Goal: Information Seeking & Learning: Learn about a topic

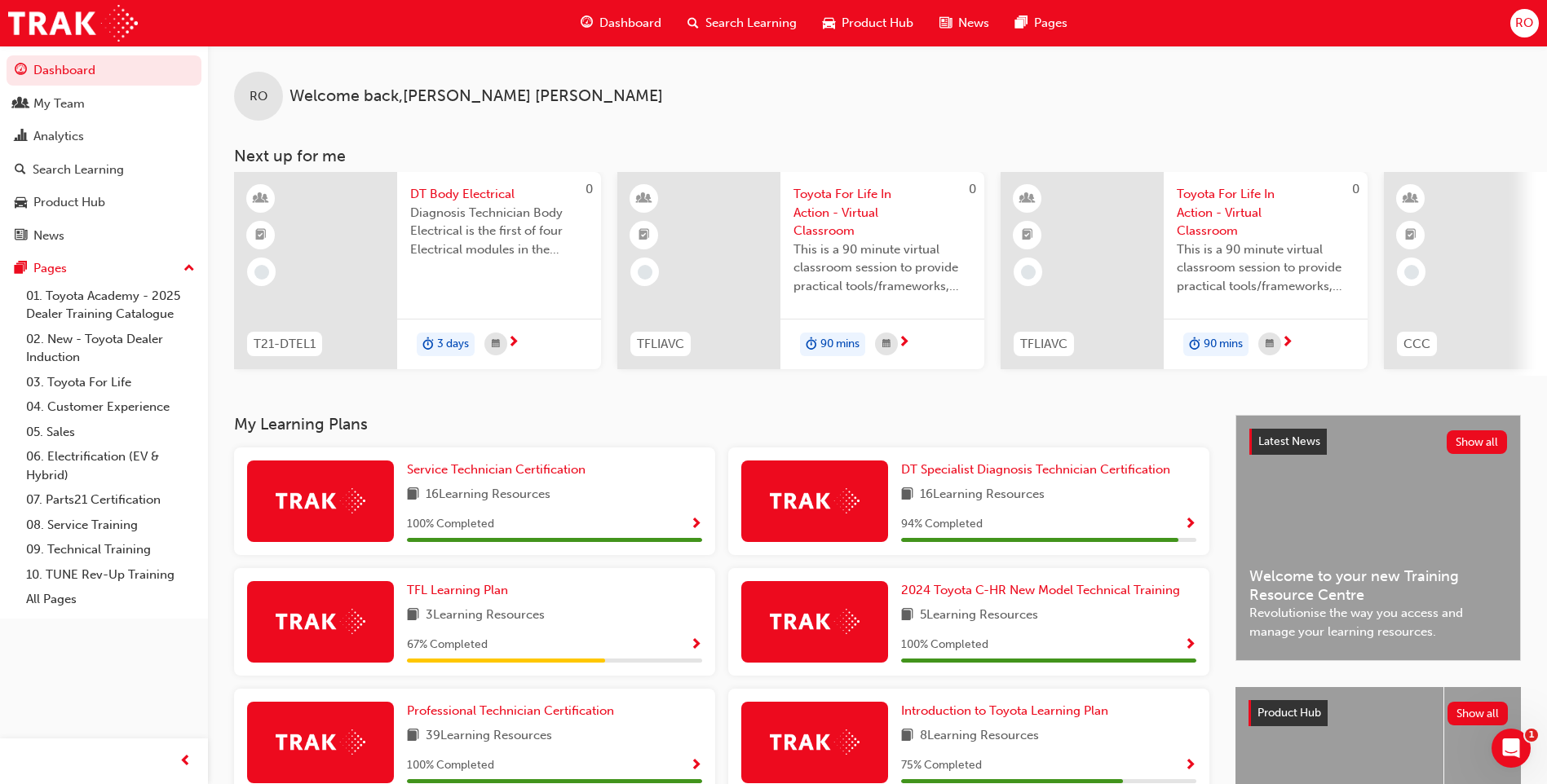
click at [760, 18] on span "Search Learning" at bounding box center [751, 23] width 91 height 18
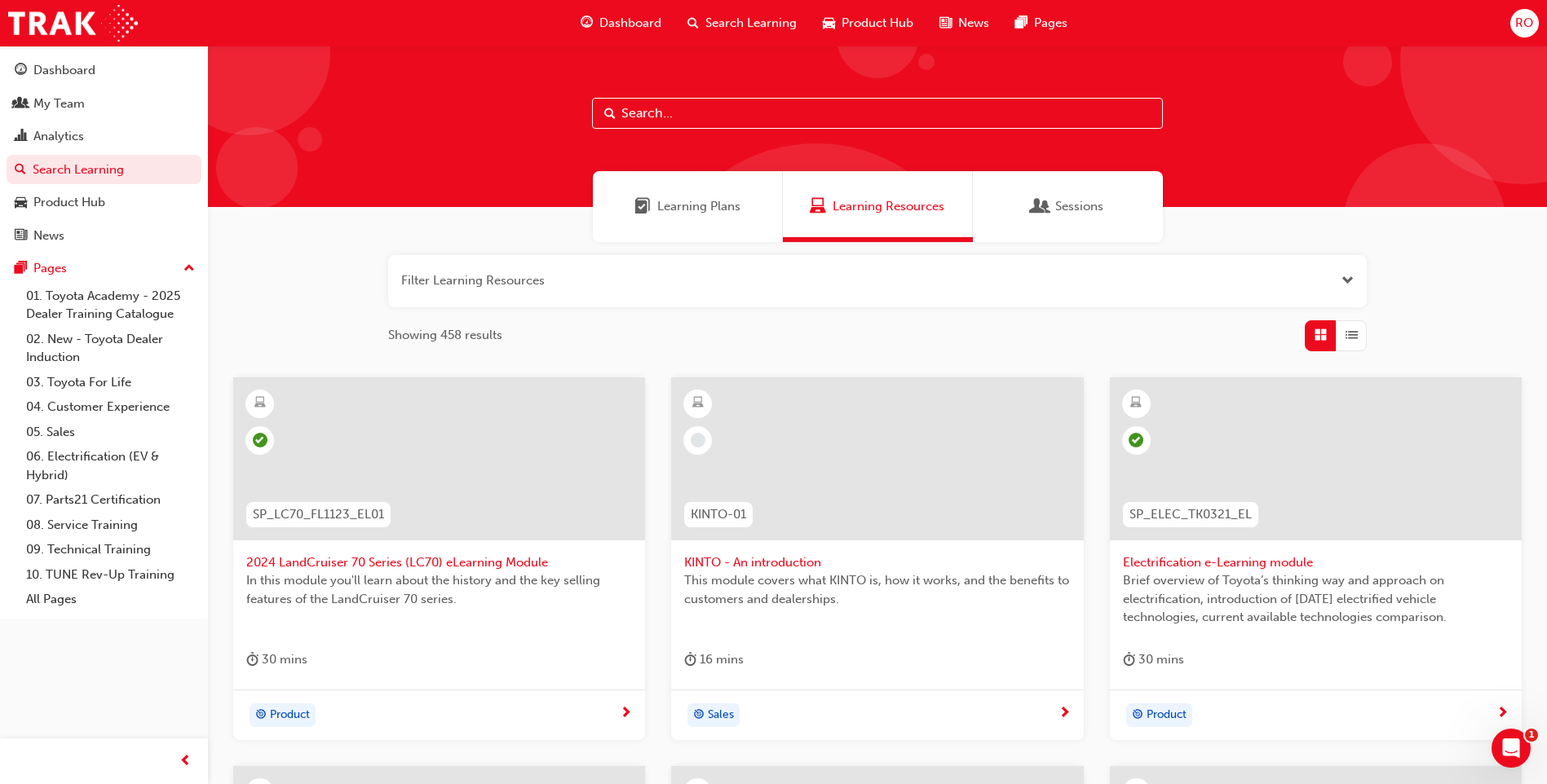
click at [562, 272] on button "button" at bounding box center [877, 281] width 979 height 53
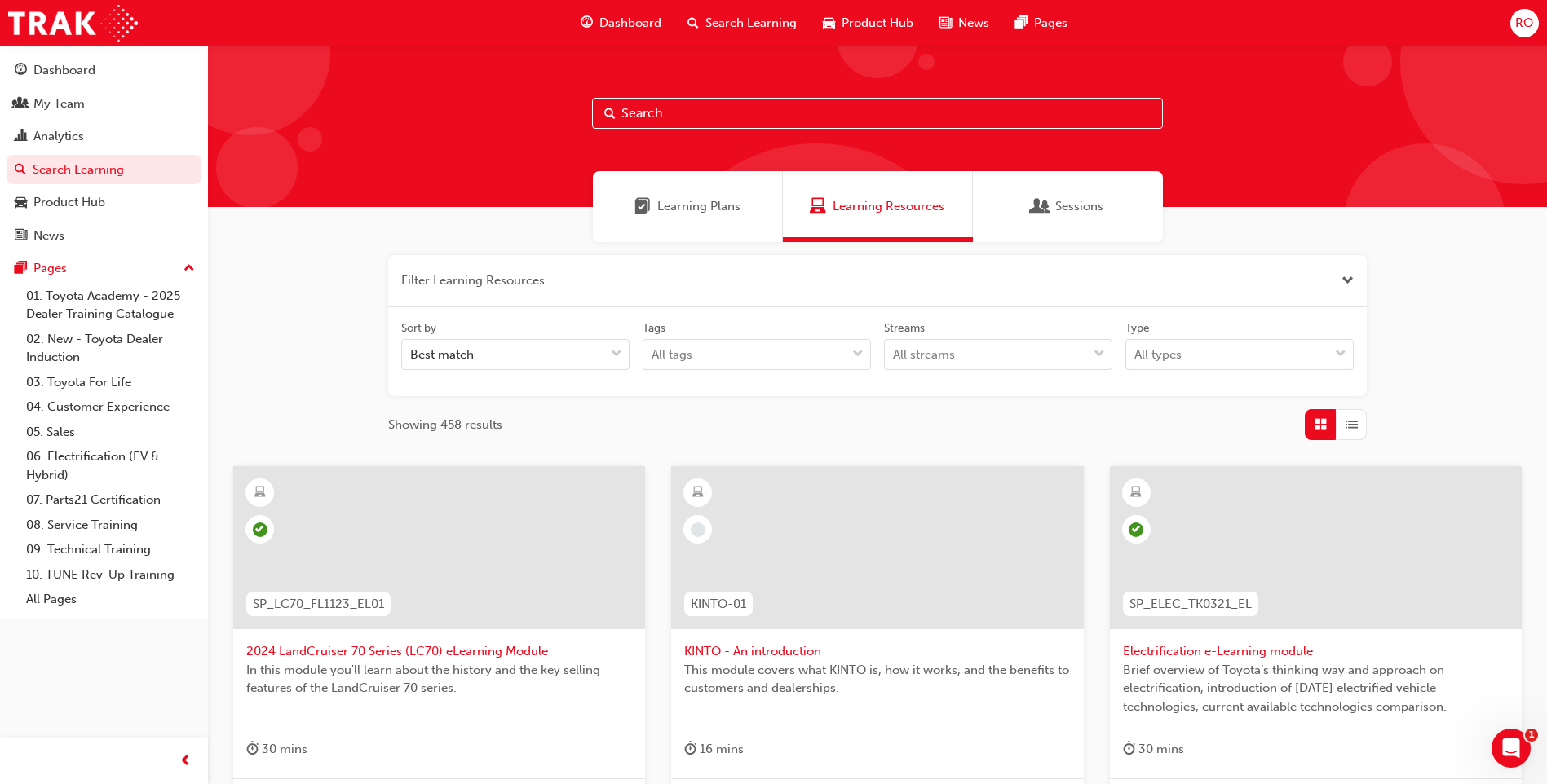
click at [421, 281] on button "button" at bounding box center [877, 281] width 979 height 53
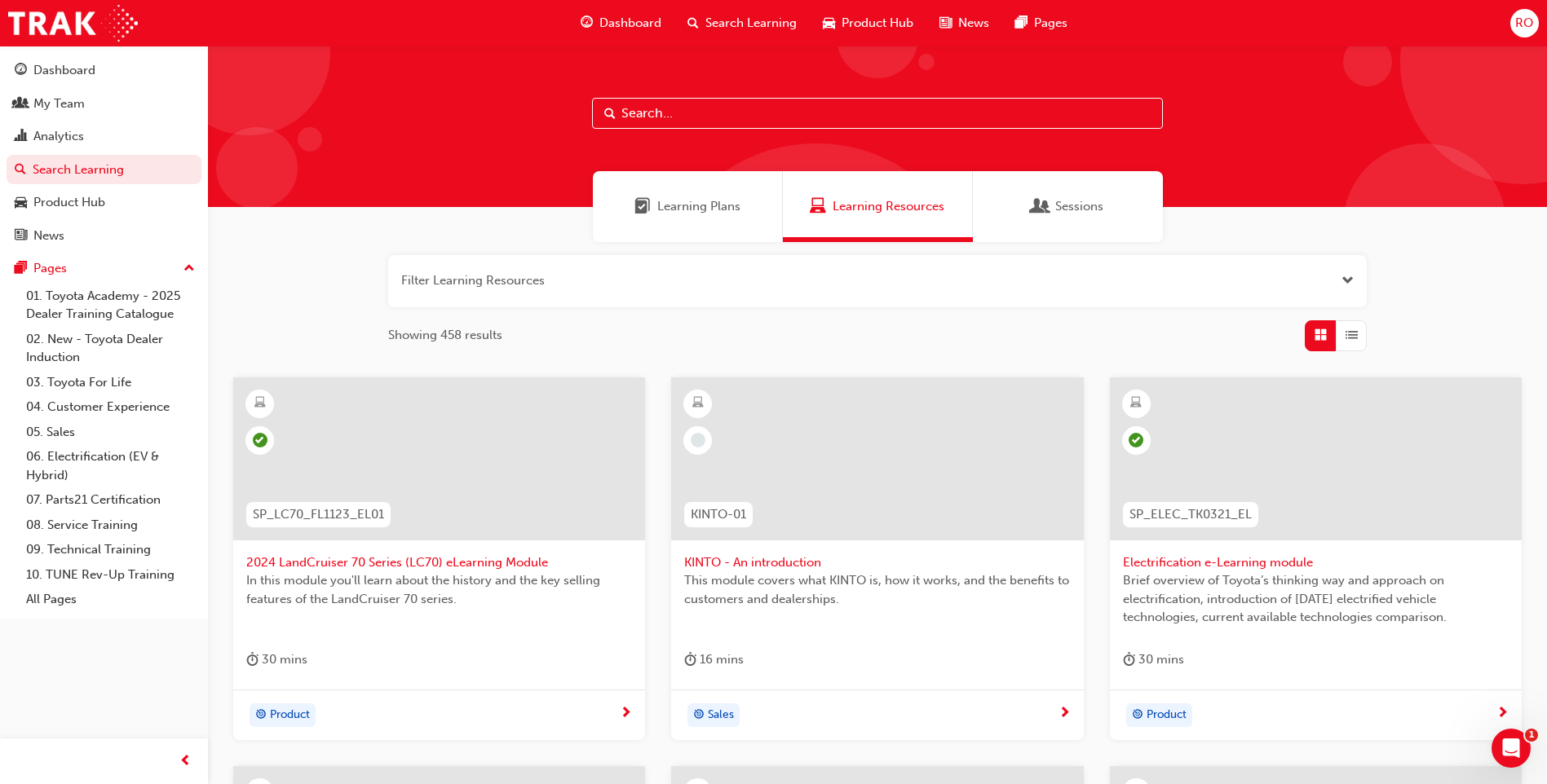
click at [526, 276] on button "button" at bounding box center [877, 281] width 979 height 53
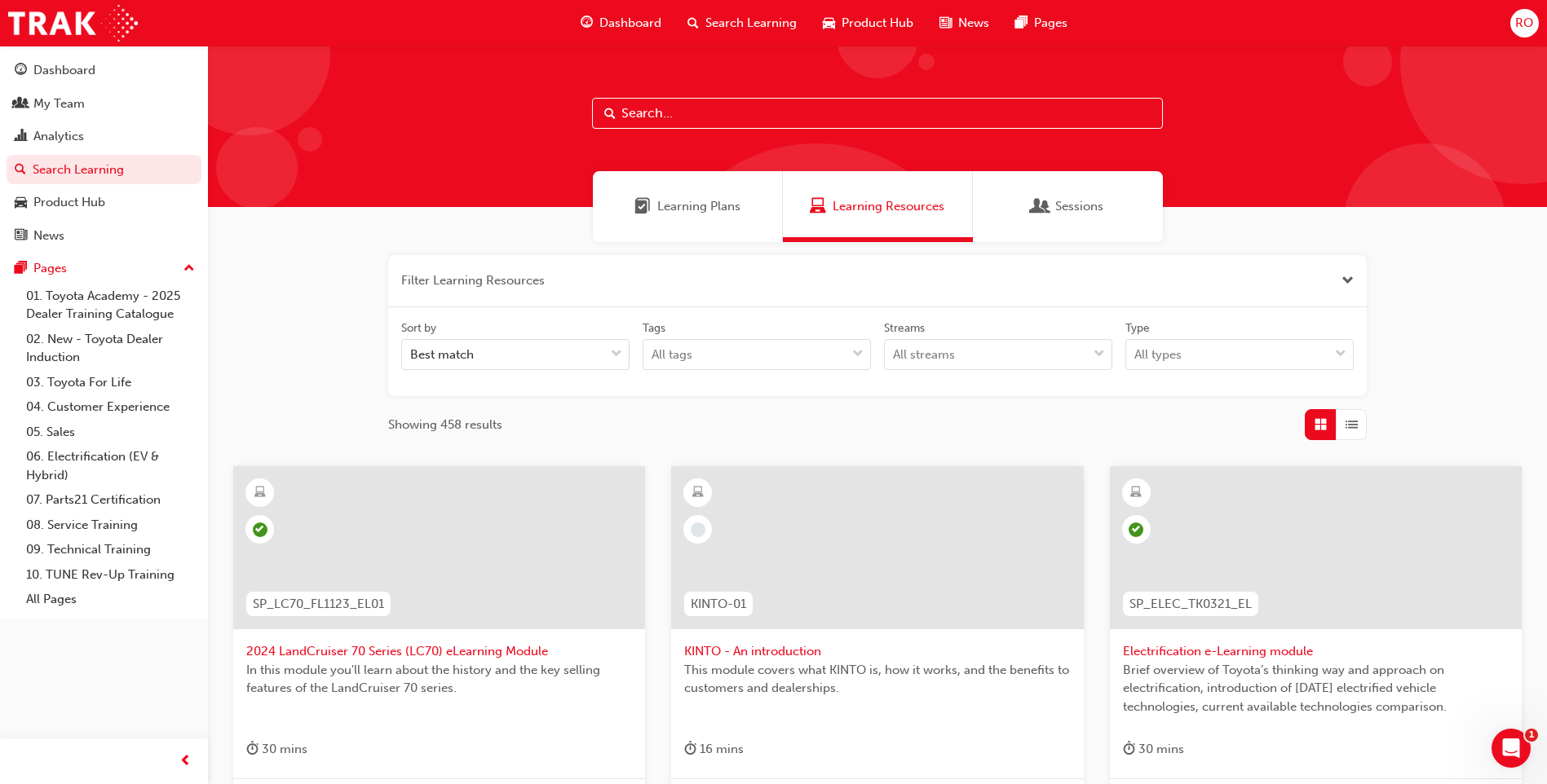
click at [538, 267] on button "button" at bounding box center [877, 281] width 979 height 53
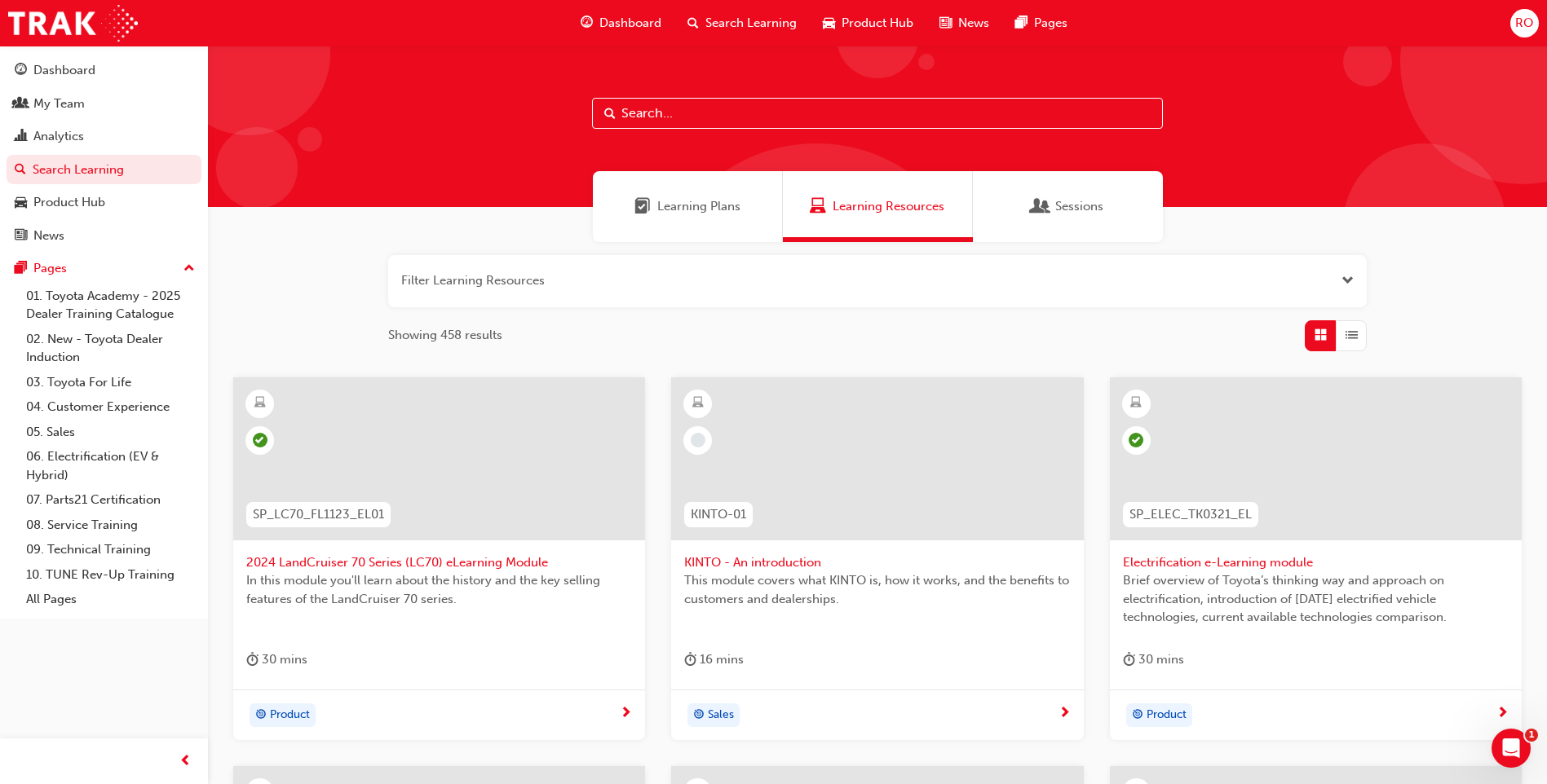
click at [658, 103] on input "text" at bounding box center [877, 113] width 571 height 31
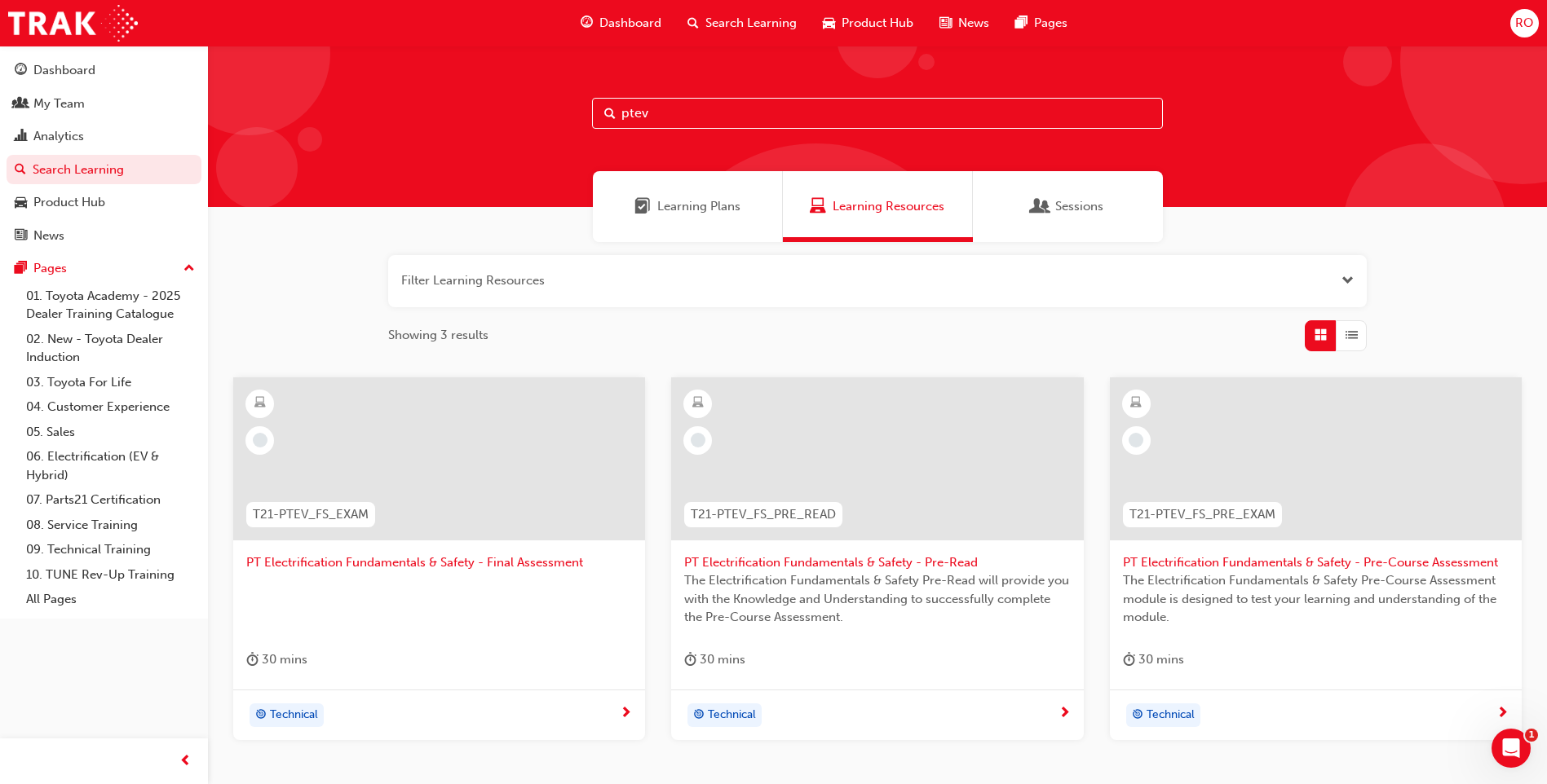
type input "ptev"
click at [750, 561] on span "PT Electrification Fundamentals & Safety - Pre-Read" at bounding box center [877, 563] width 386 height 18
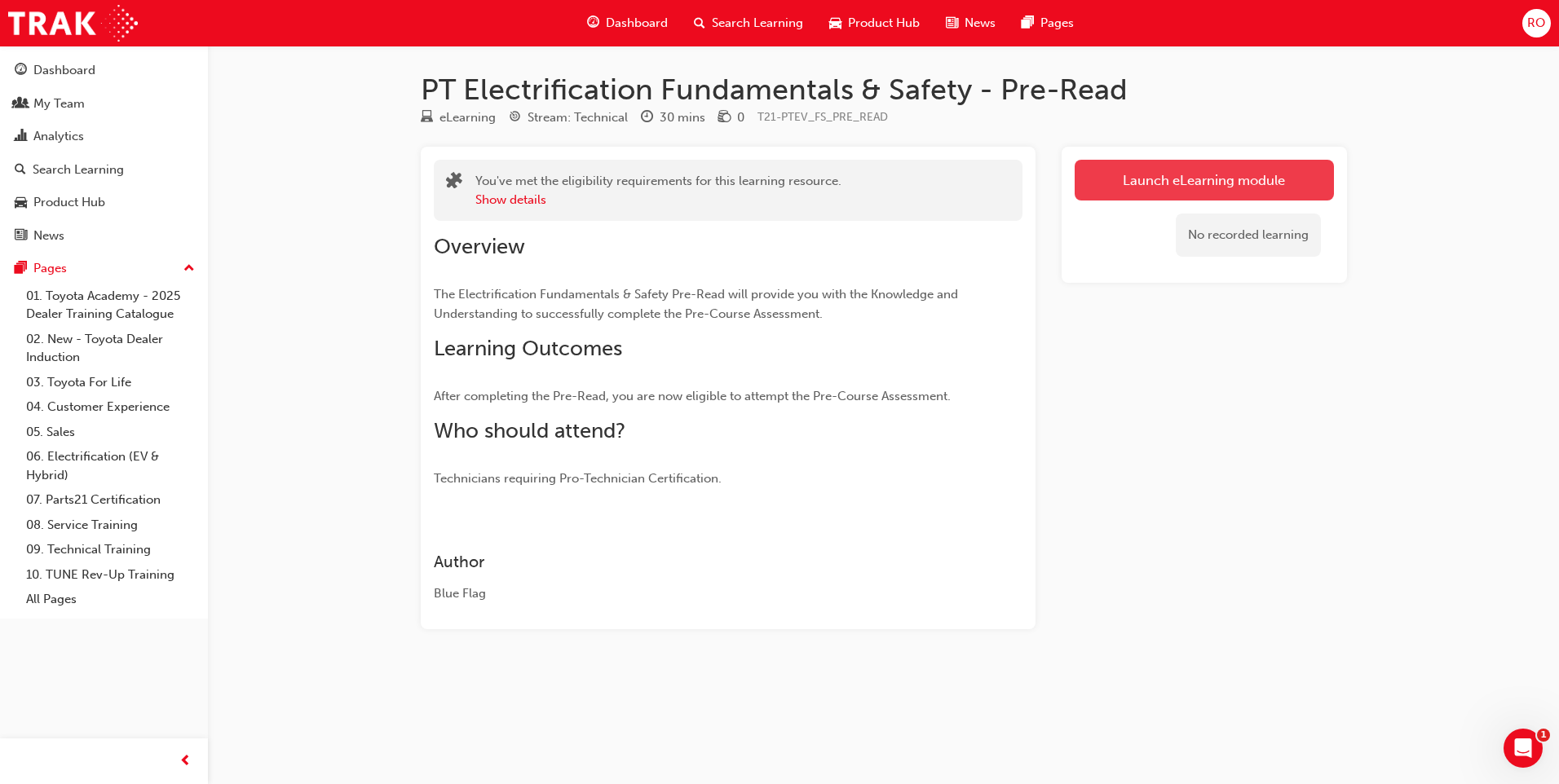
click at [1256, 178] on link "Launch eLearning module" at bounding box center [1204, 180] width 259 height 41
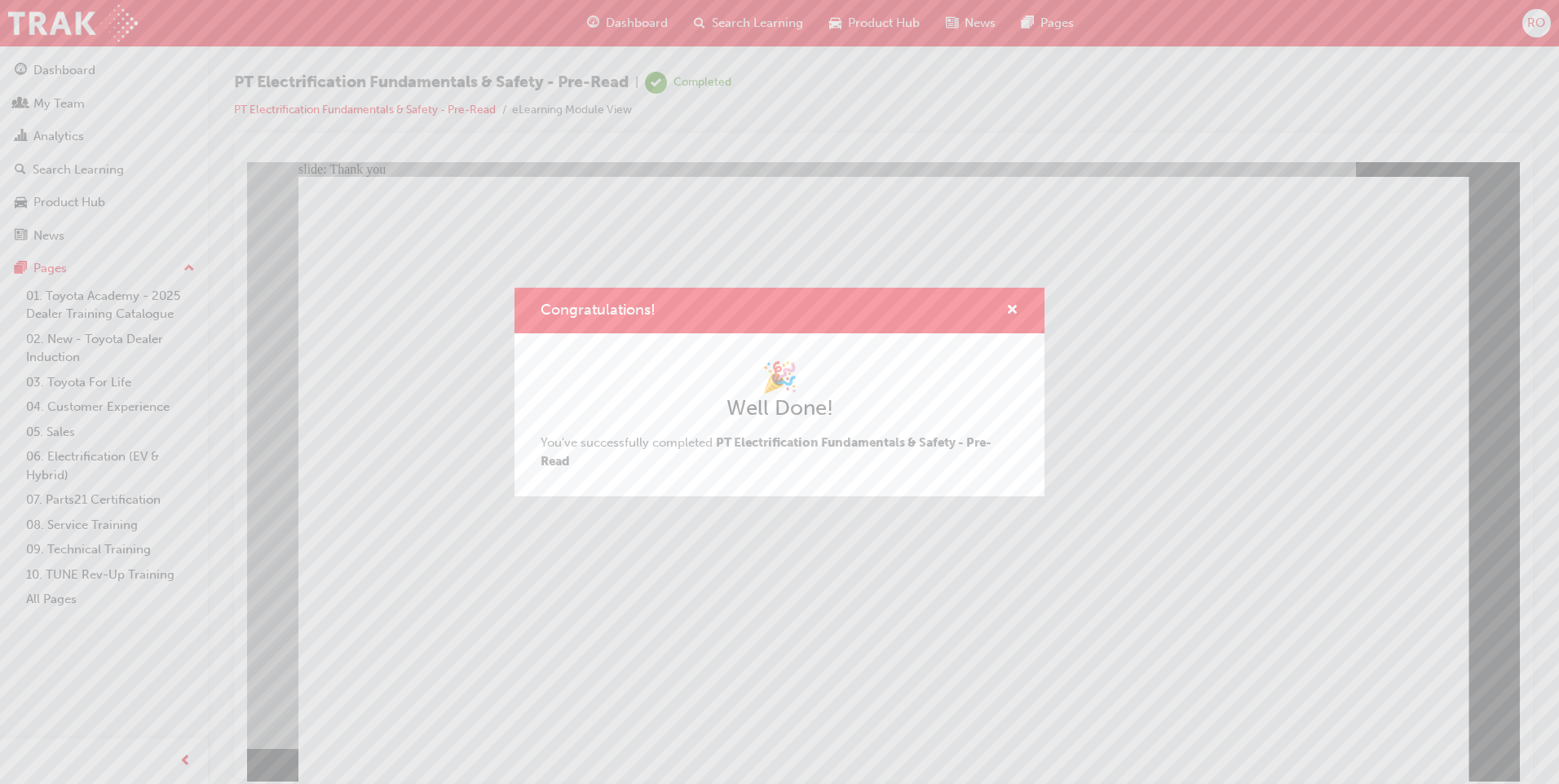
click at [663, 656] on div "Congratulations! 🎉 Well Done! You've successfully completed PT Electrification …" at bounding box center [780, 392] width 1559 height 784
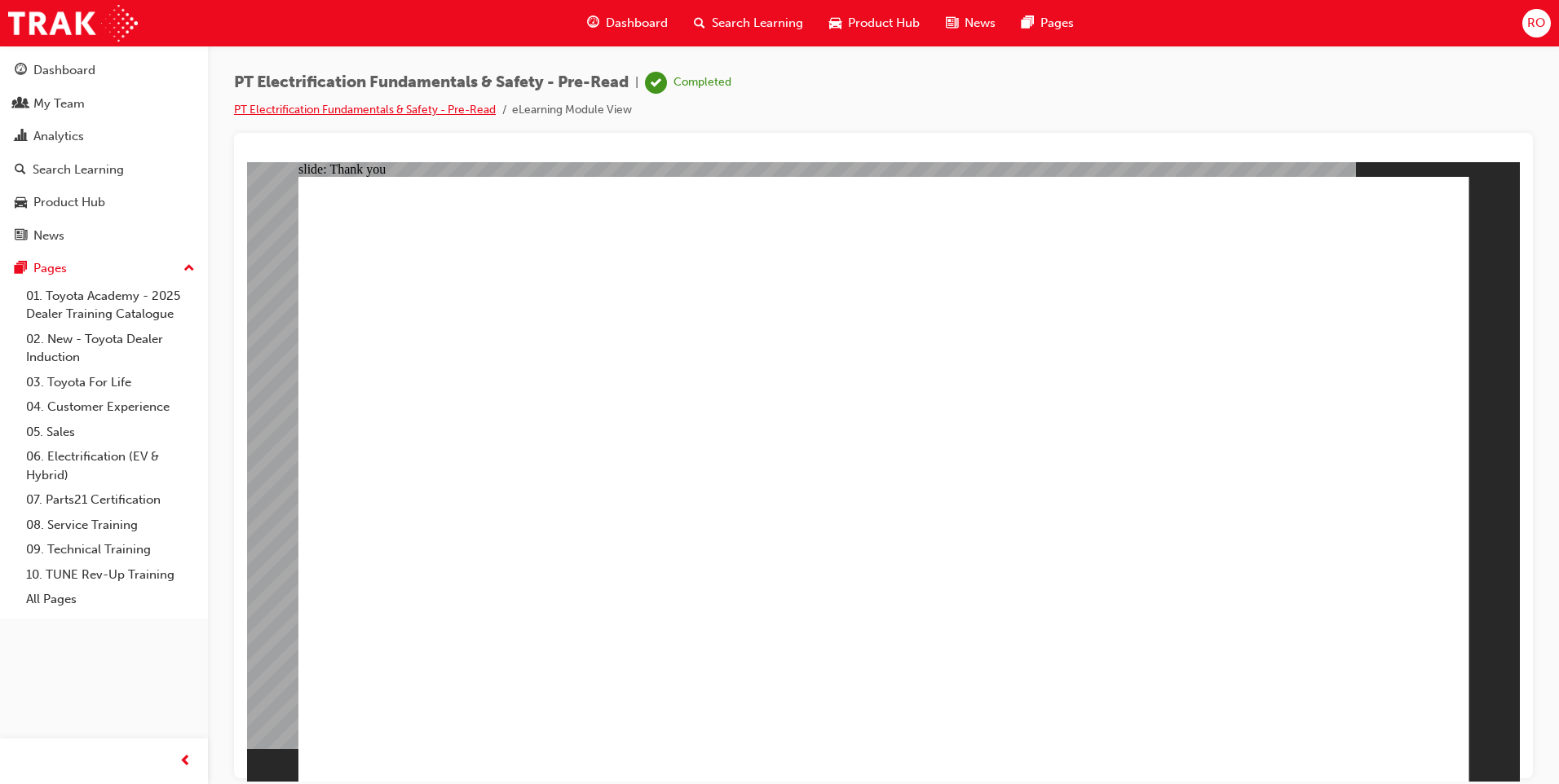
click at [396, 104] on link "PT Electrification Fundamentals & Safety - Pre-Read" at bounding box center [365, 109] width 262 height 14
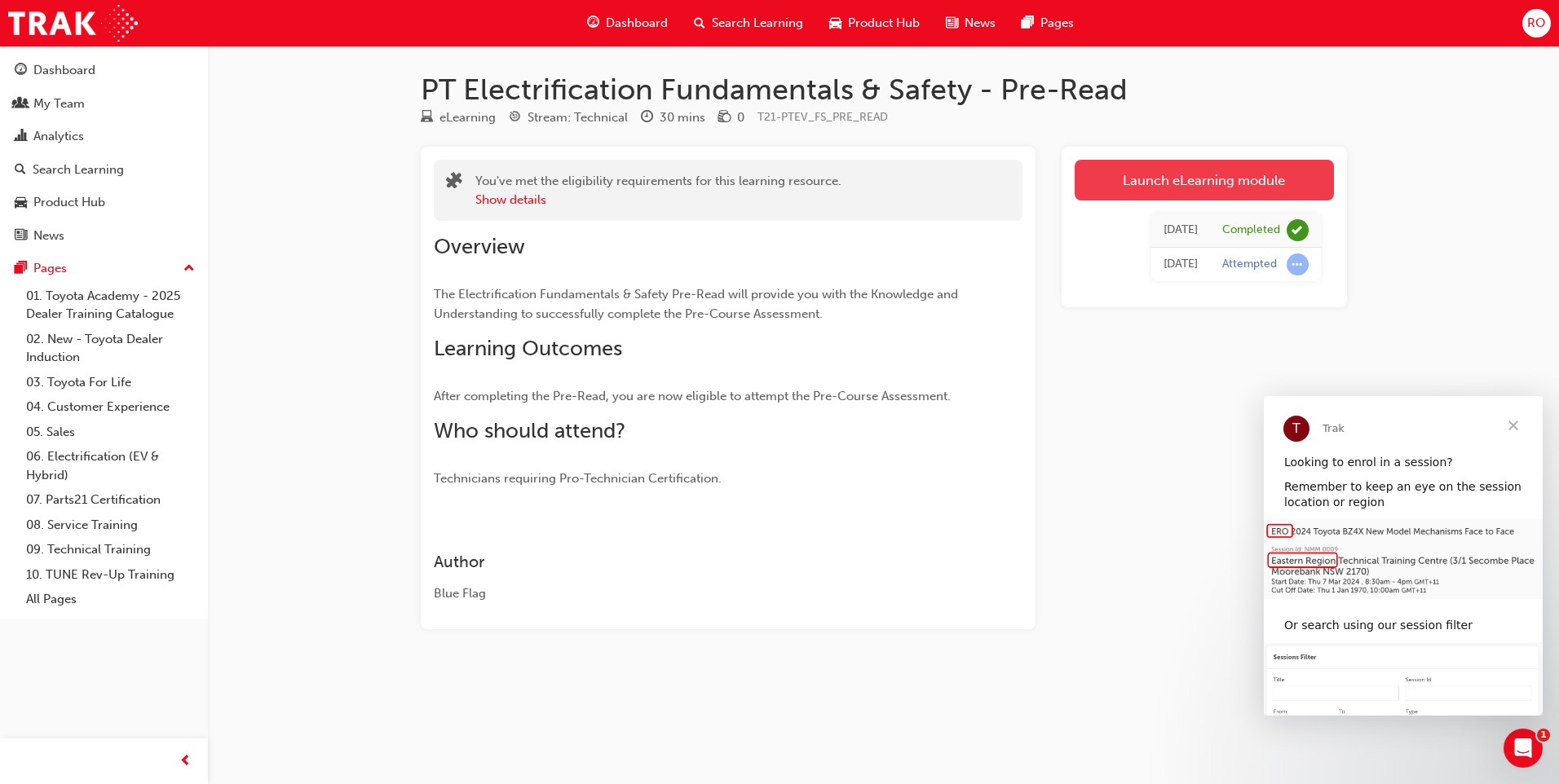
click at [1181, 176] on link "Launch eLearning module" at bounding box center [1204, 180] width 259 height 41
click at [493, 197] on button "Show details" at bounding box center [510, 200] width 71 height 18
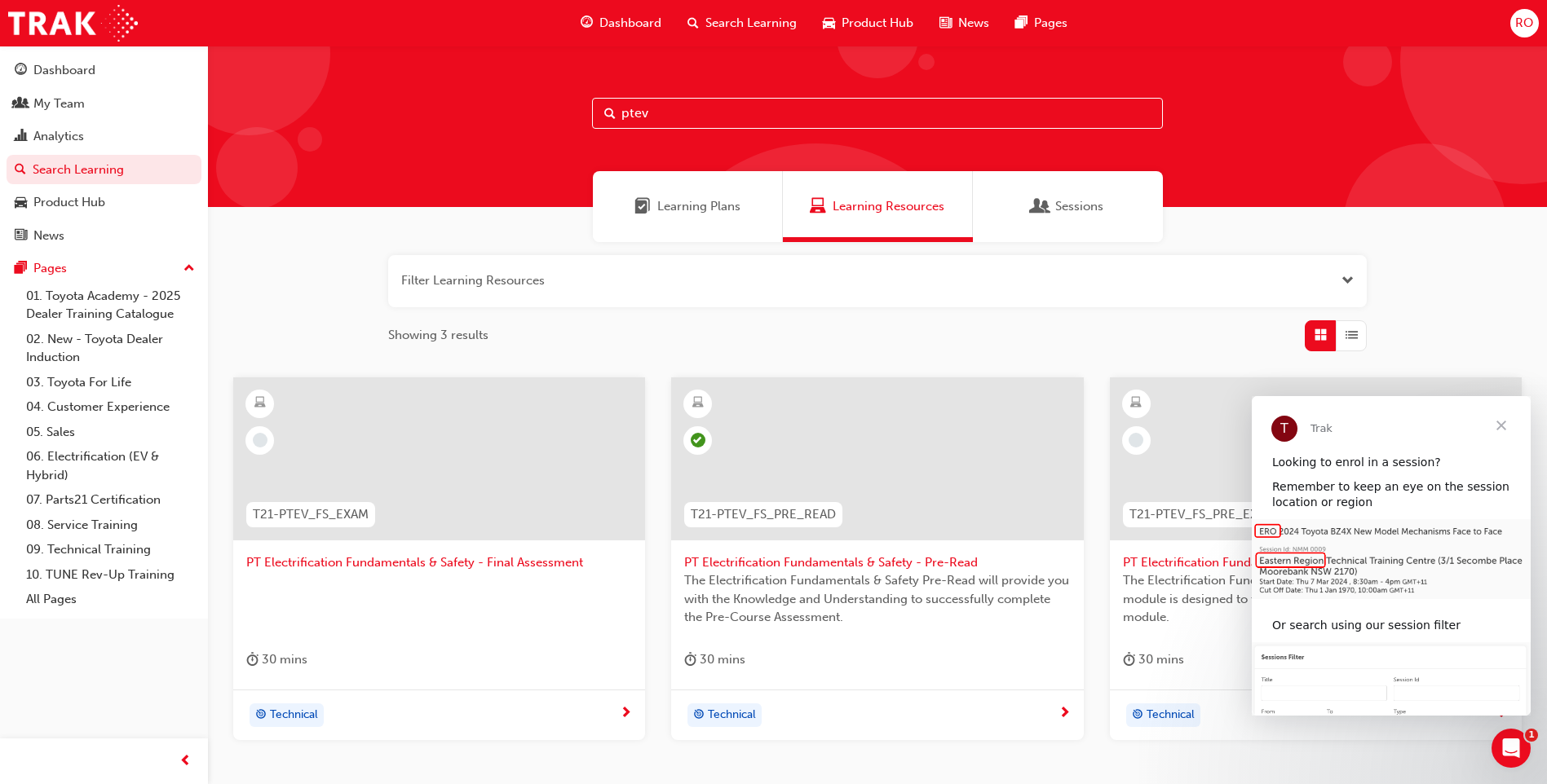
click at [1502, 426] on span "Close" at bounding box center [1502, 426] width 59 height 59
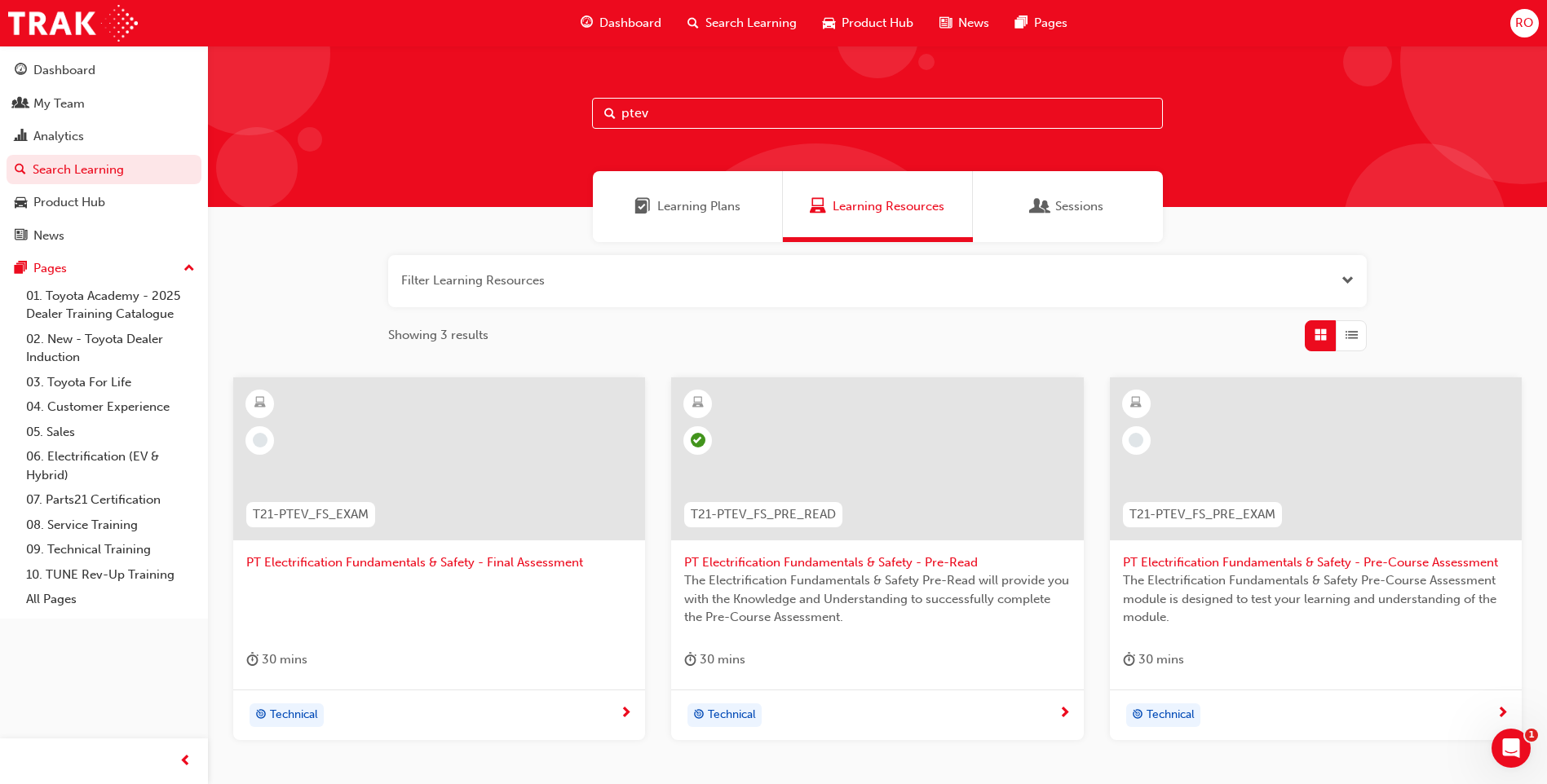
click at [1213, 559] on span "PT Electrification Fundamentals & Safety - Pre-Course Assessment" at bounding box center [1315, 563] width 386 height 18
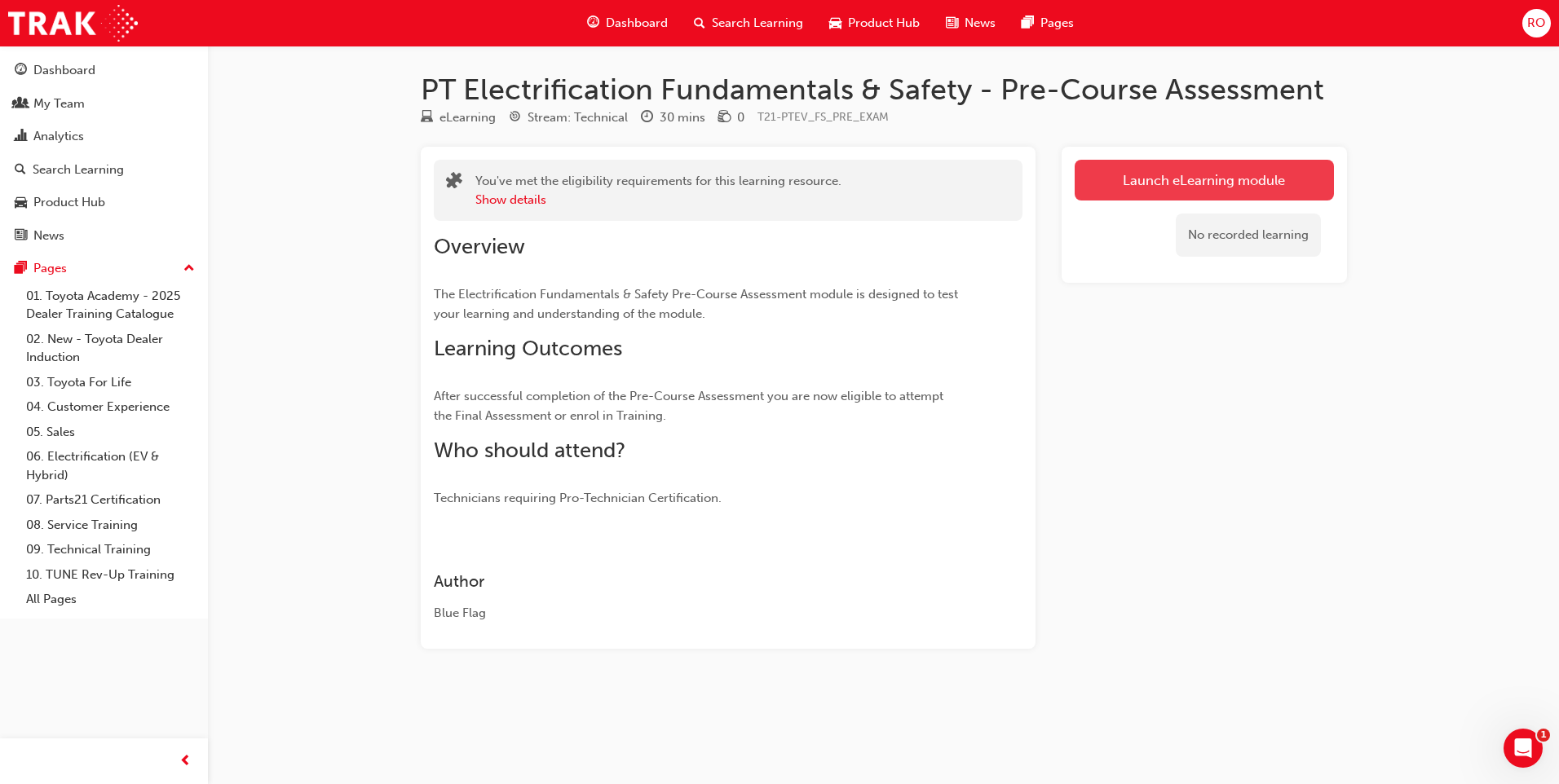
click at [1241, 173] on link "Launch eLearning module" at bounding box center [1204, 180] width 259 height 41
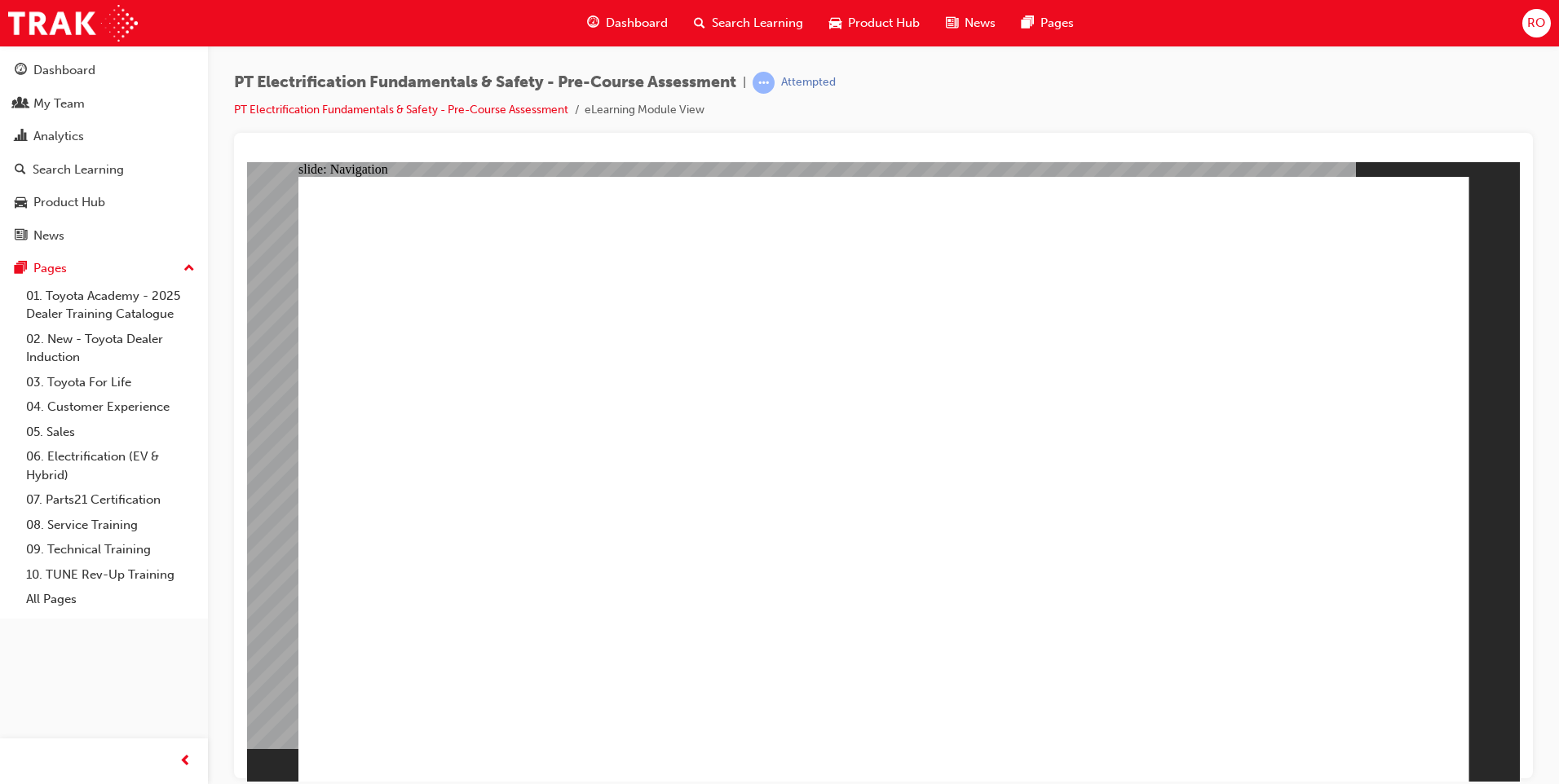
radio input "true"
drag, startPoint x: 728, startPoint y: 581, endPoint x: 732, endPoint y: 552, distance: 29.3
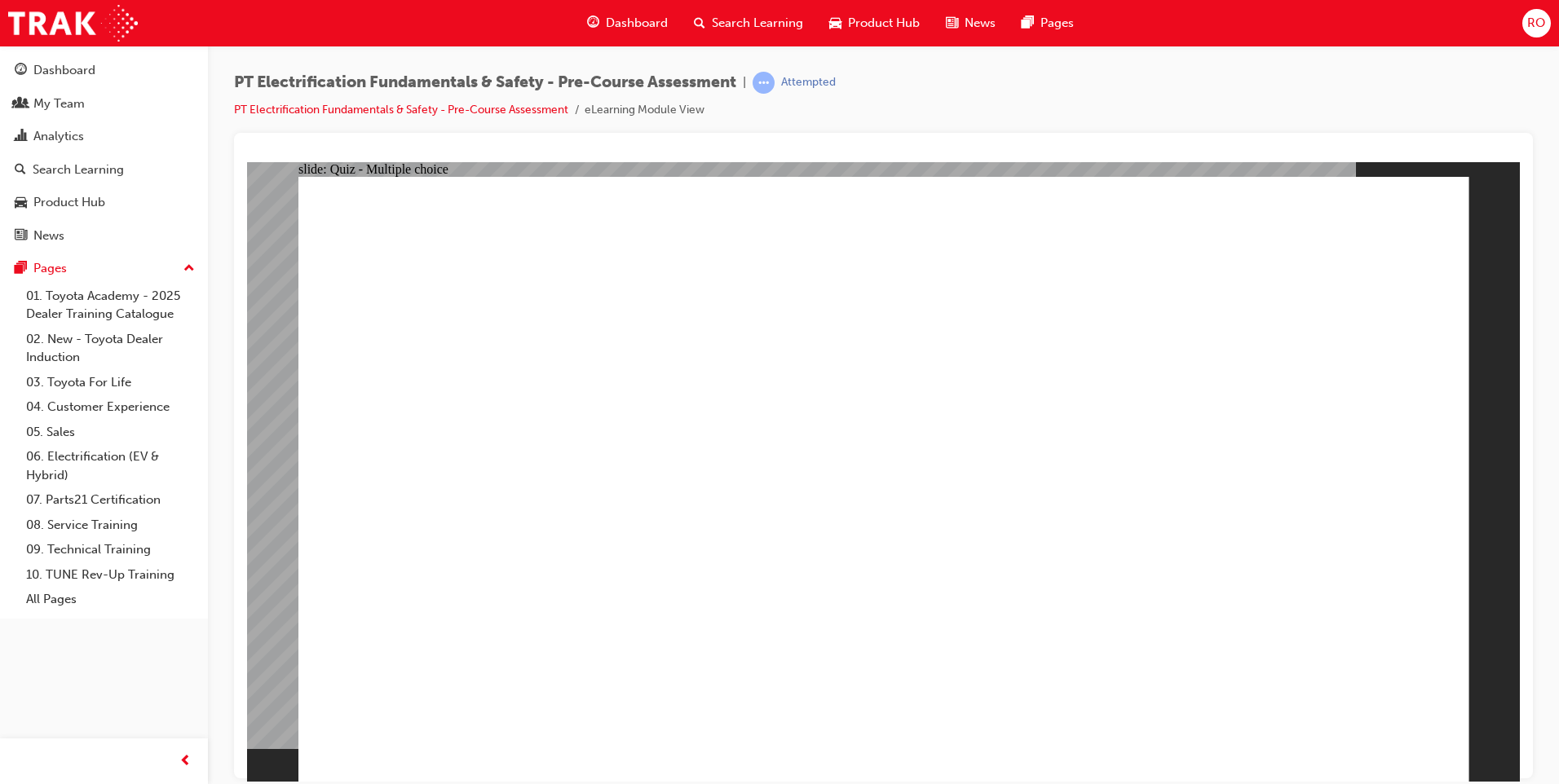
radio input "true"
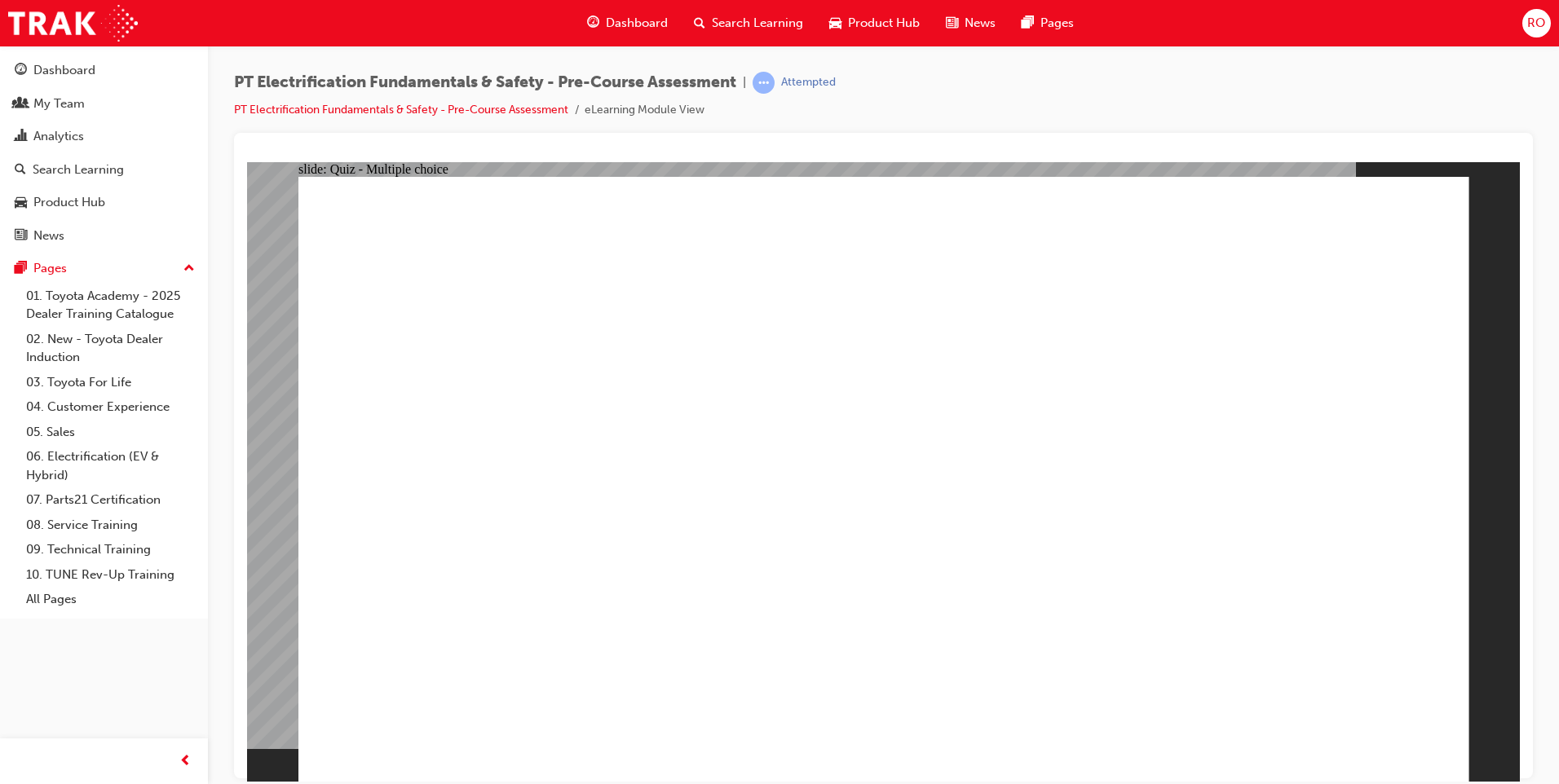
radio input "true"
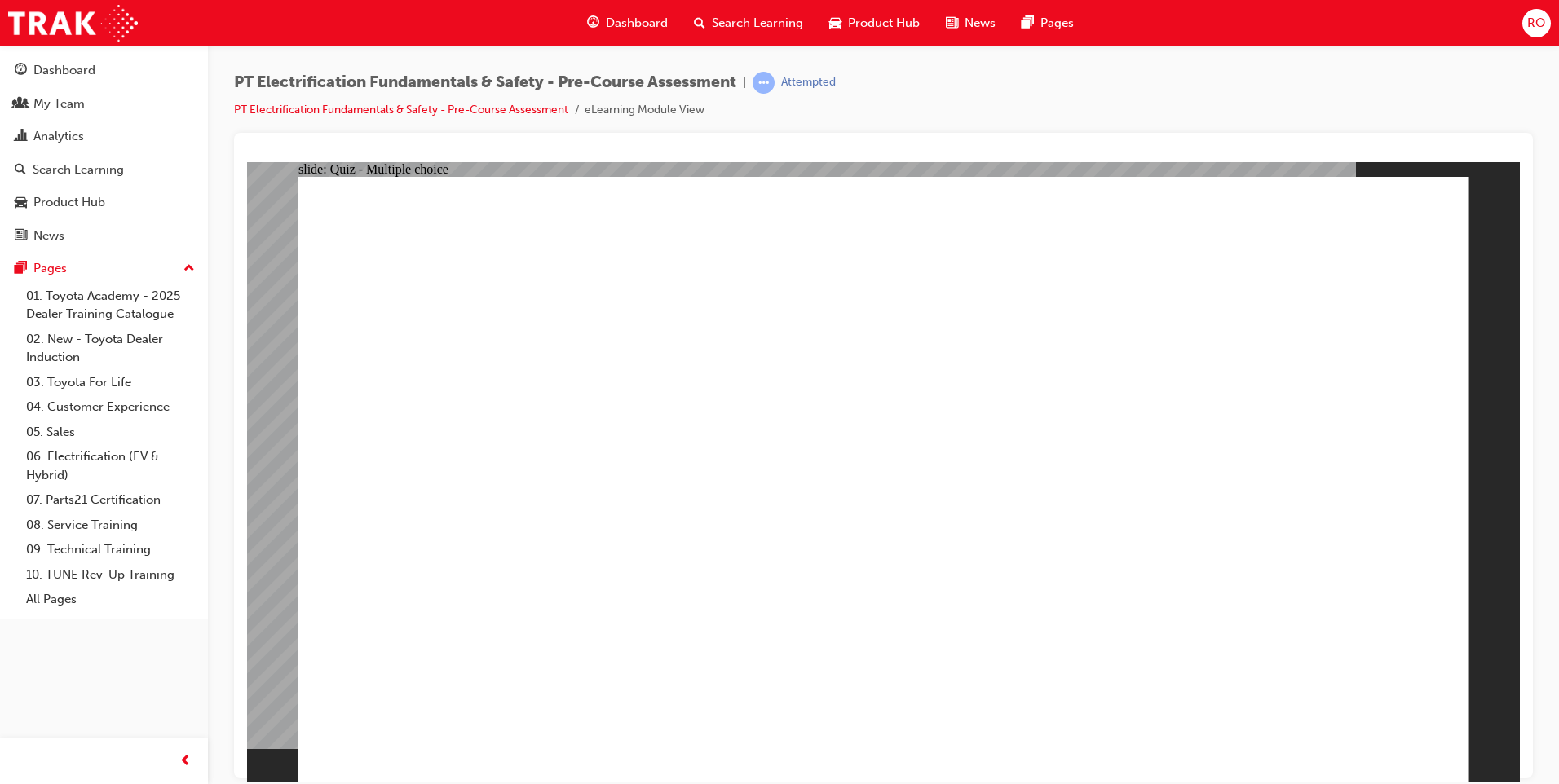
checkbox input "true"
radio input "true"
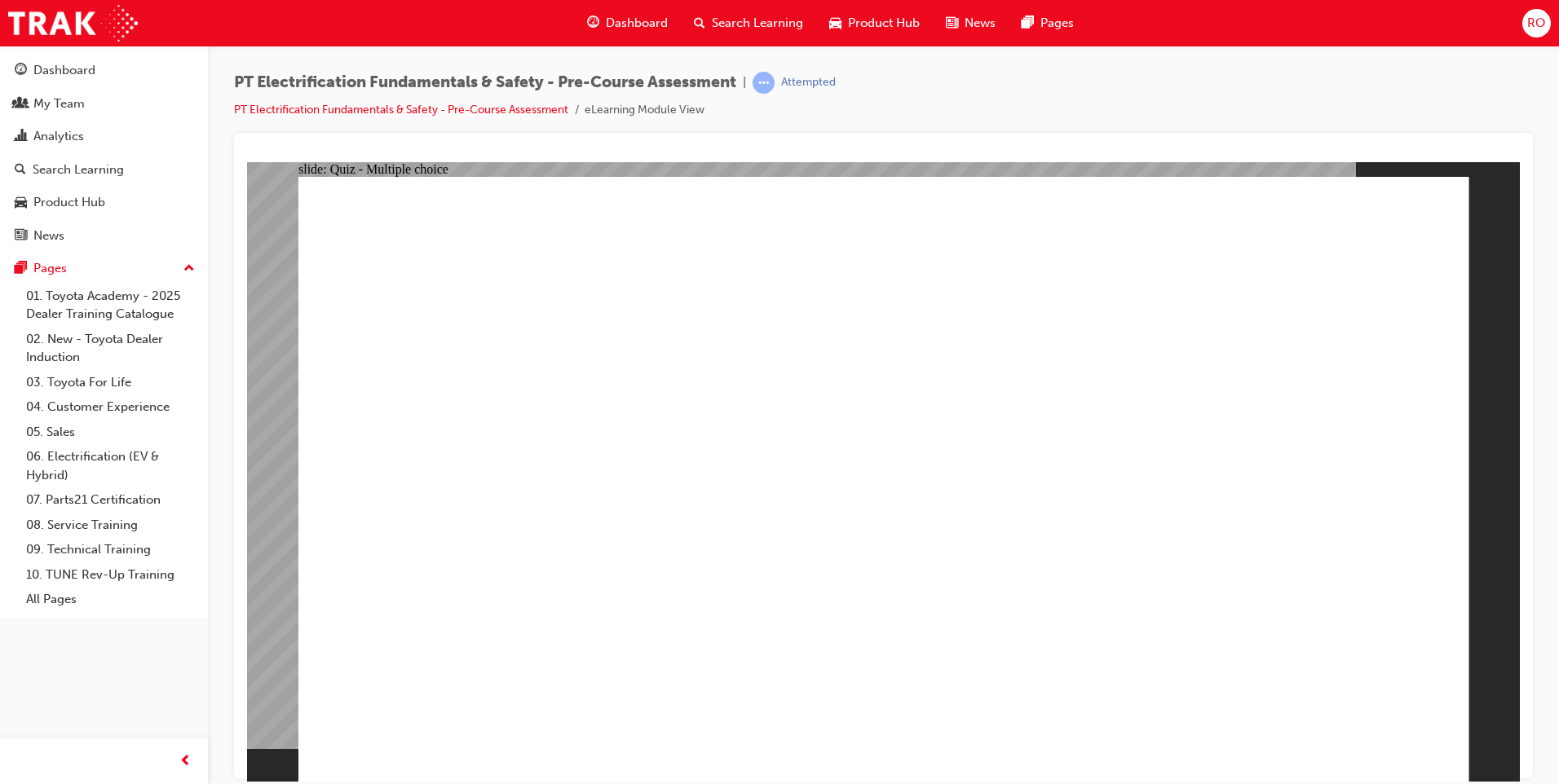
radio input "true"
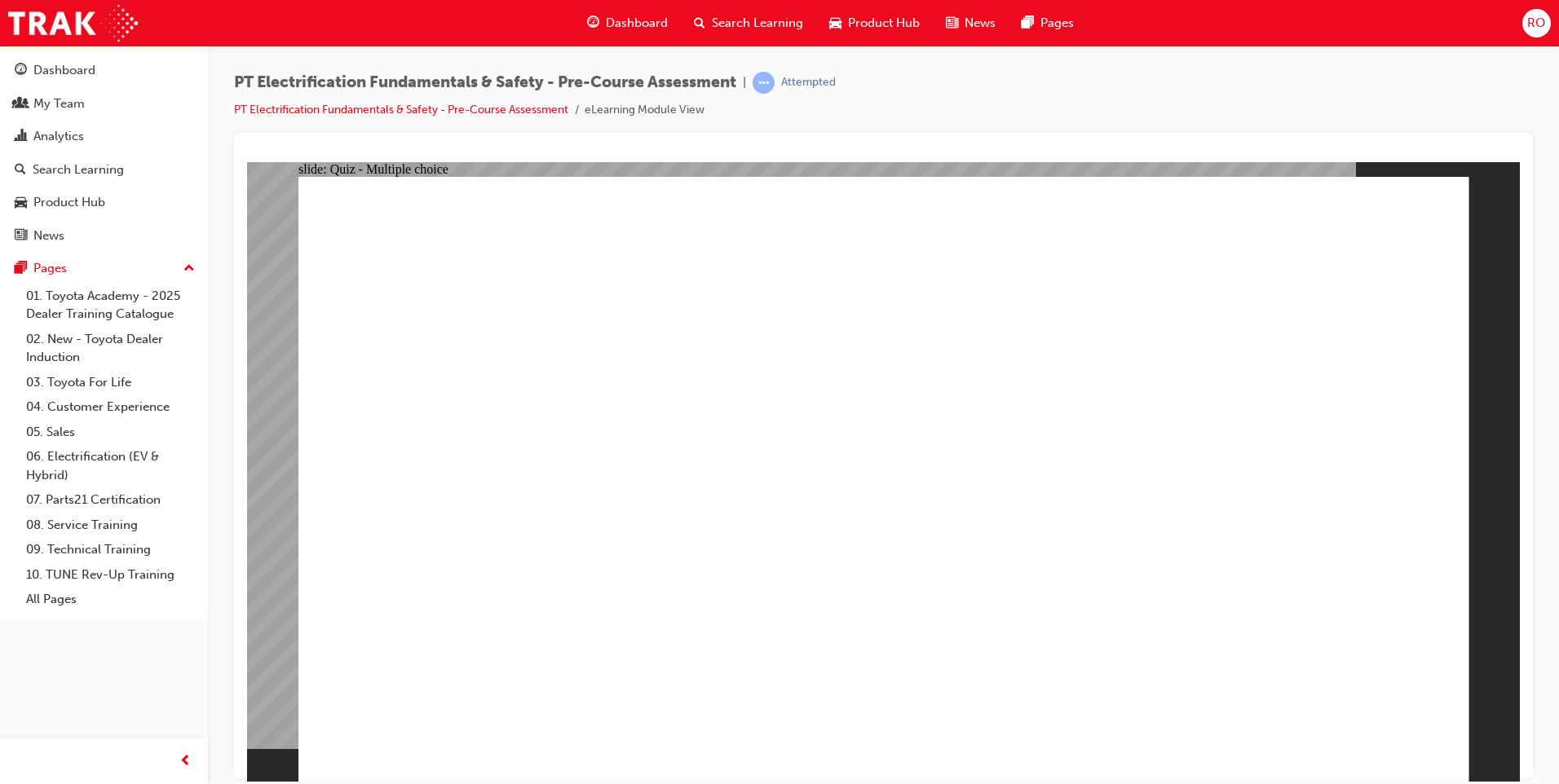
radio input "true"
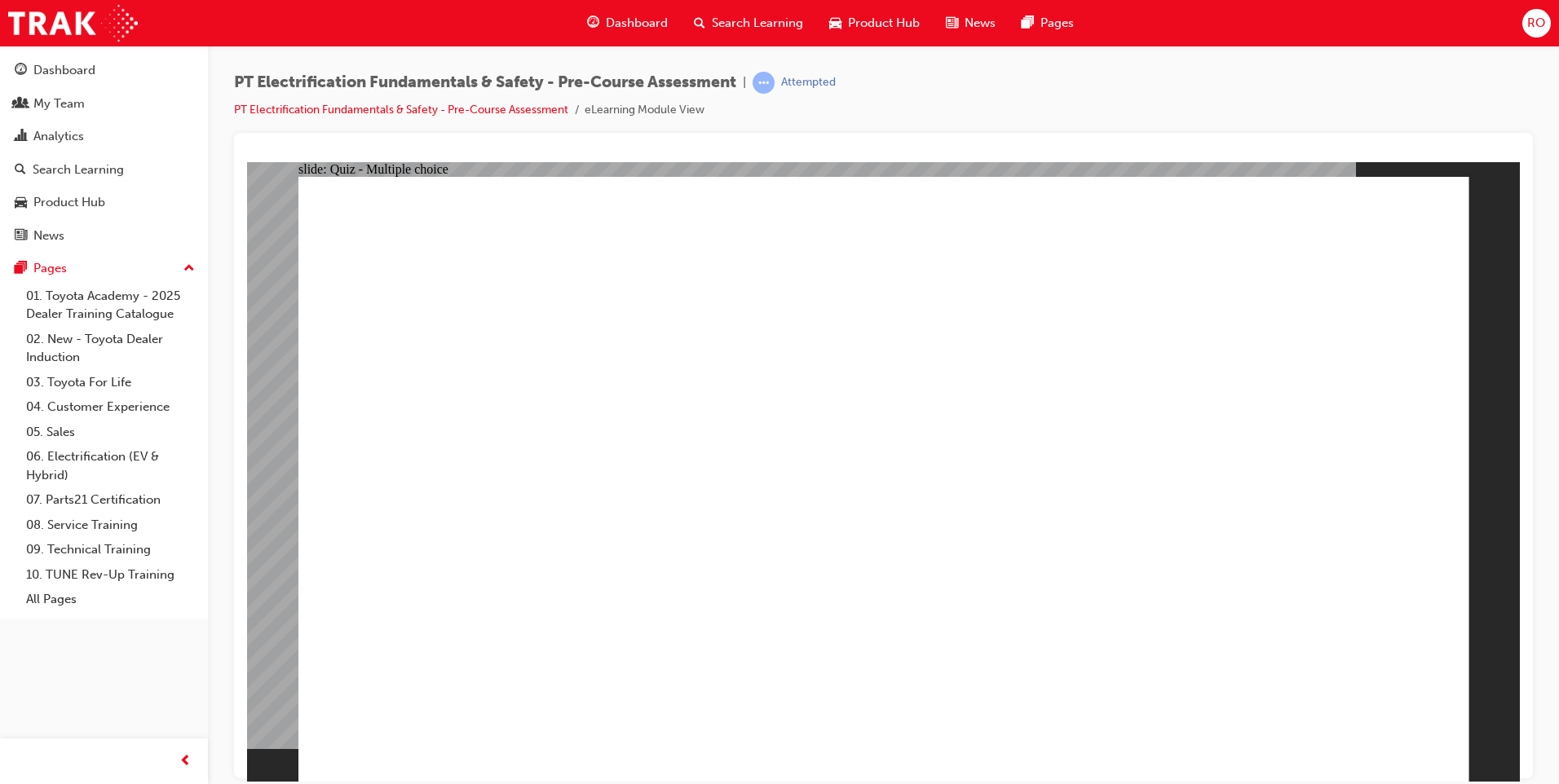
radio input "true"
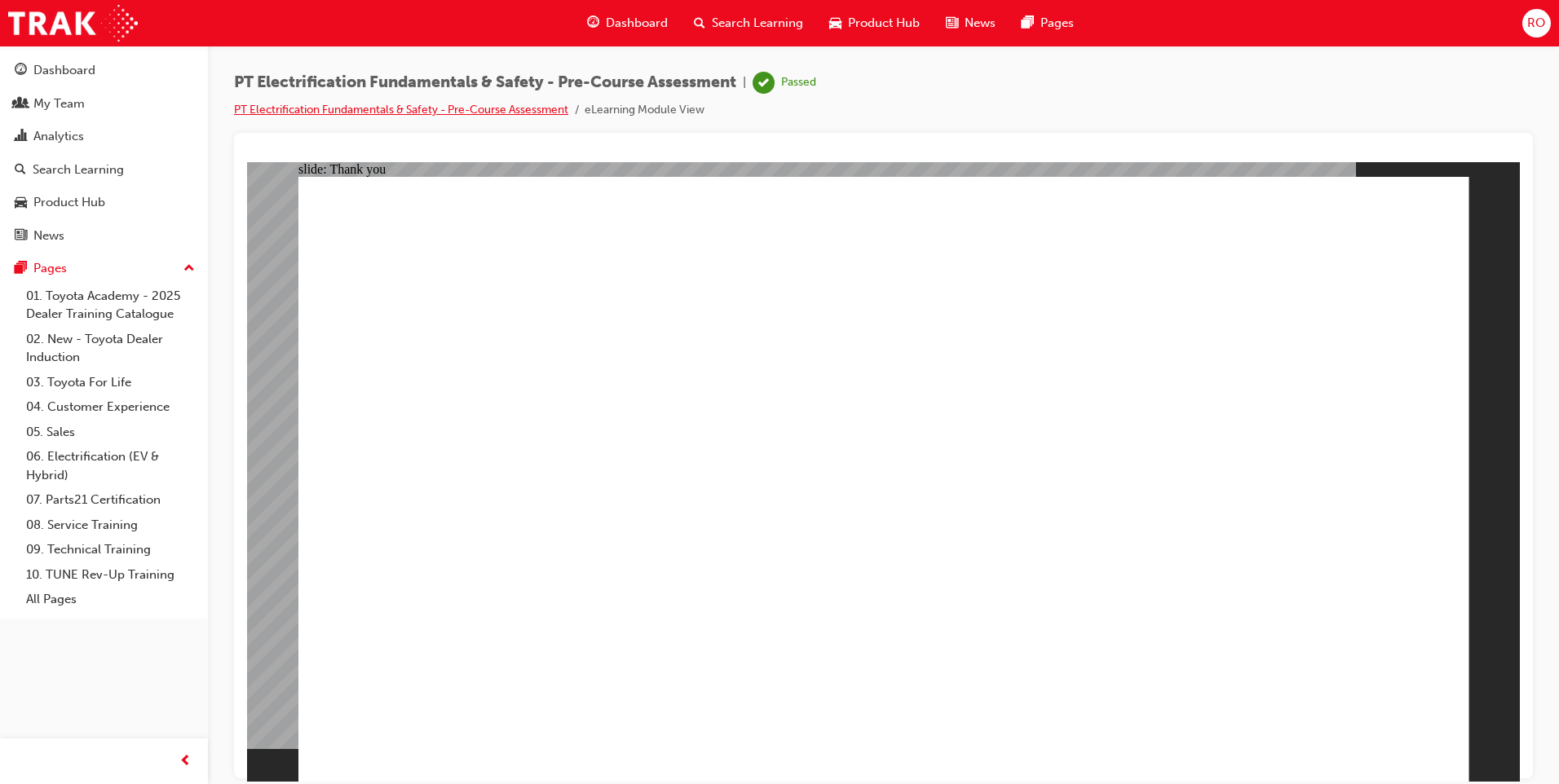
click at [450, 109] on link "PT Electrification Fundamentals & Safety - Pre-Course Assessment" at bounding box center [401, 109] width 334 height 14
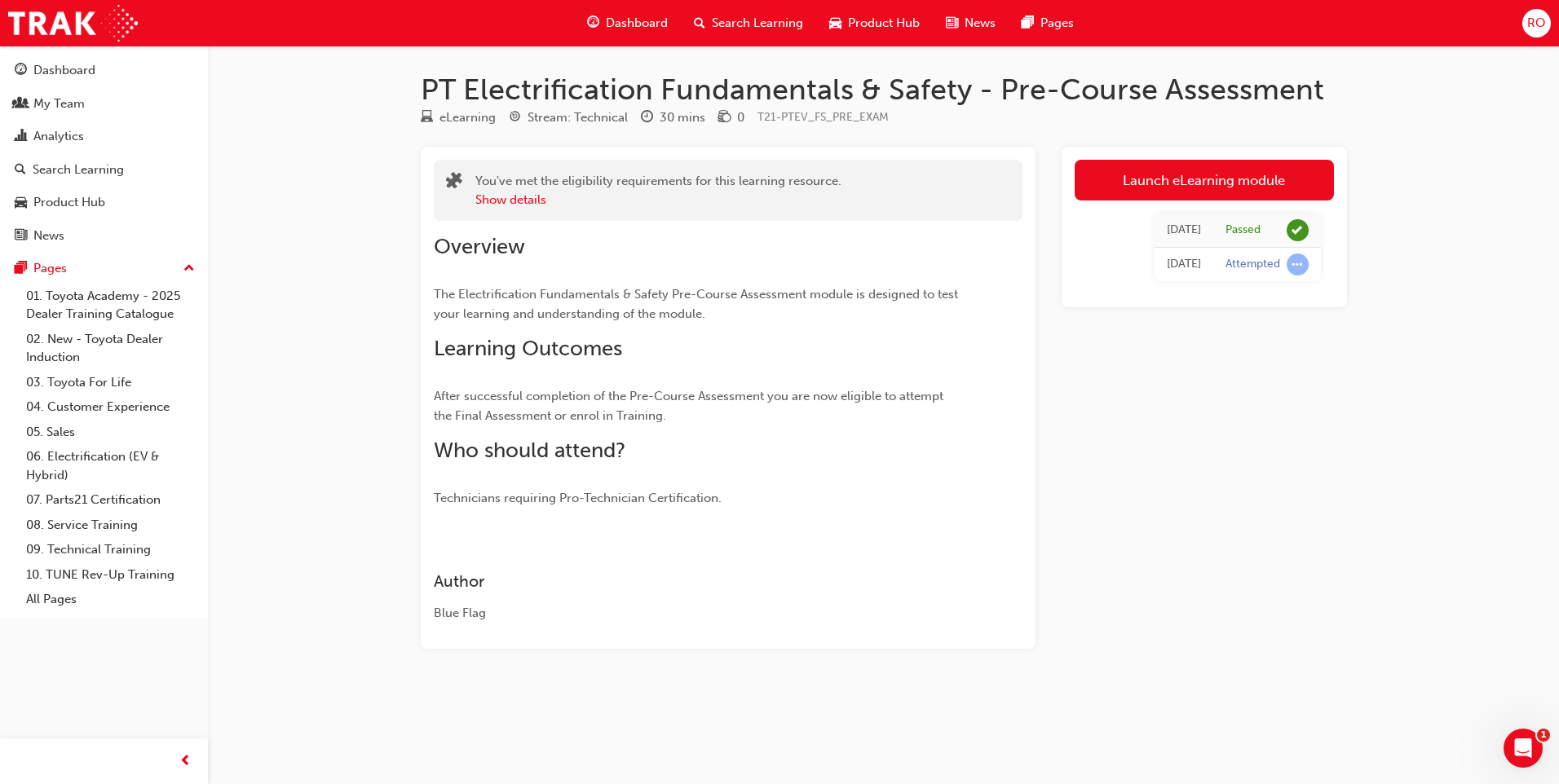
click at [729, 22] on span "Search Learning" at bounding box center [757, 23] width 91 height 18
